Goal: Transaction & Acquisition: Book appointment/travel/reservation

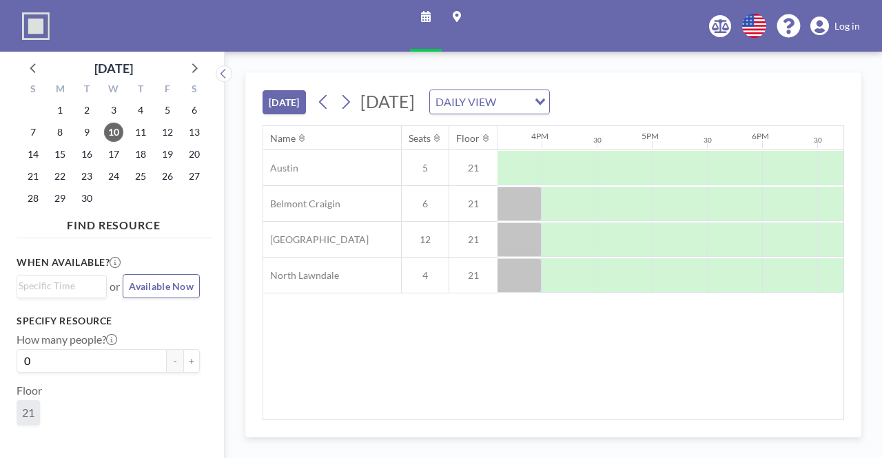
scroll to position [0, 1667]
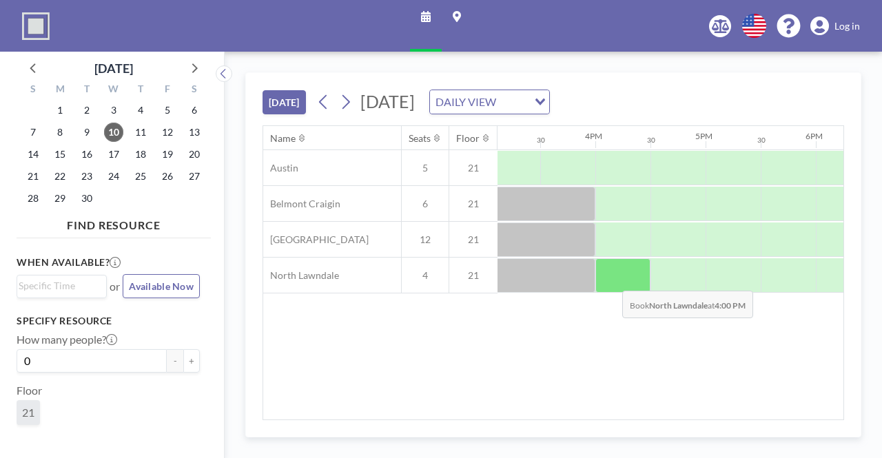
click at [611, 279] on div at bounding box center [623, 275] width 55 height 34
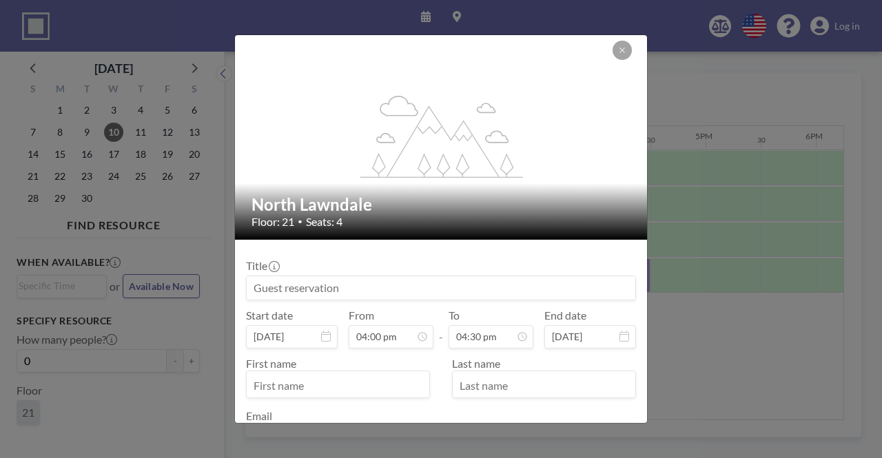
click at [560, 292] on input at bounding box center [441, 287] width 389 height 23
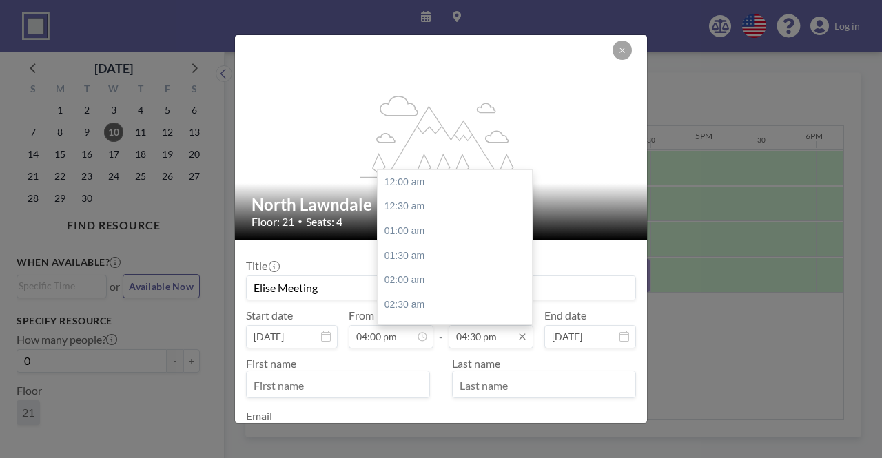
type input "Elise Meeting"
click at [514, 329] on input "04:30 pm" at bounding box center [491, 336] width 85 height 23
click at [452, 202] on div "05:00 pm" at bounding box center [458, 206] width 161 height 25
type input "05:00 pm"
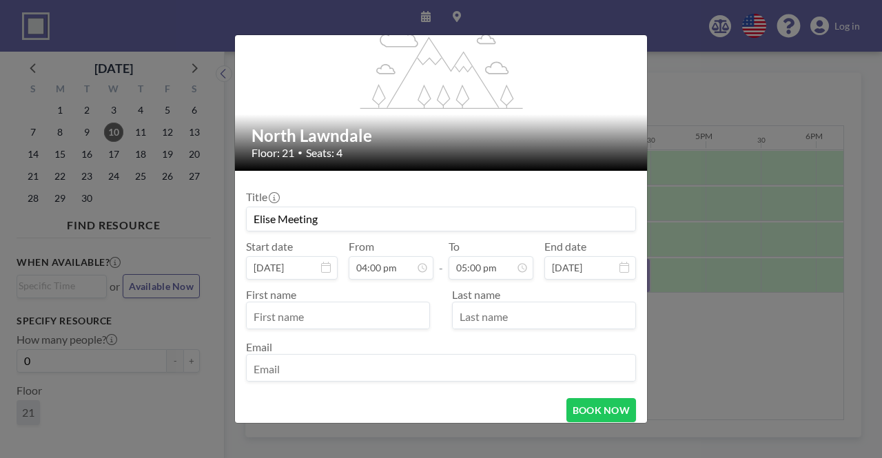
scroll to position [834, 0]
click at [420, 316] on input "text" at bounding box center [338, 316] width 183 height 23
type input "[PERSON_NAME]"
type input "Godfryd"
type input "[EMAIL_ADDRESS][DOMAIN_NAME]"
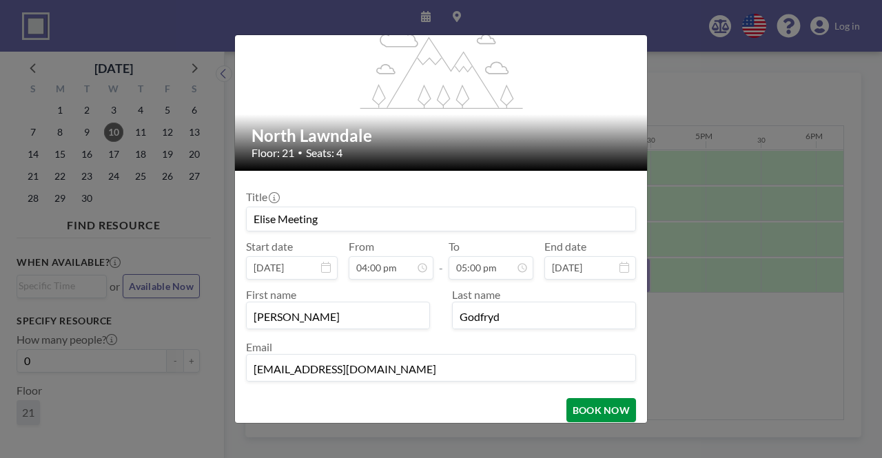
click at [604, 409] on button "BOOK NOW" at bounding box center [602, 410] width 70 height 24
